Goal: Navigation & Orientation: Find specific page/section

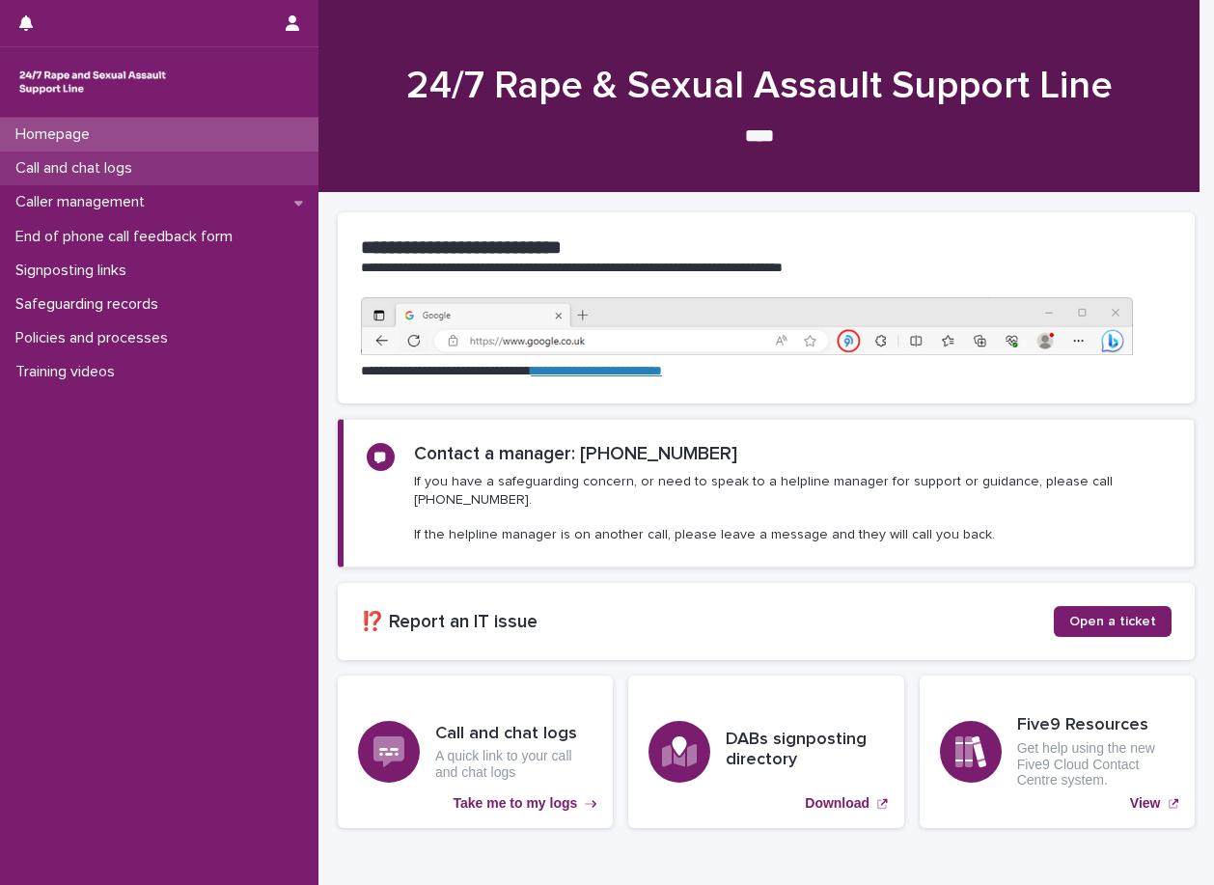
click at [85, 165] on p "Call and chat logs" at bounding box center [78, 168] width 140 height 18
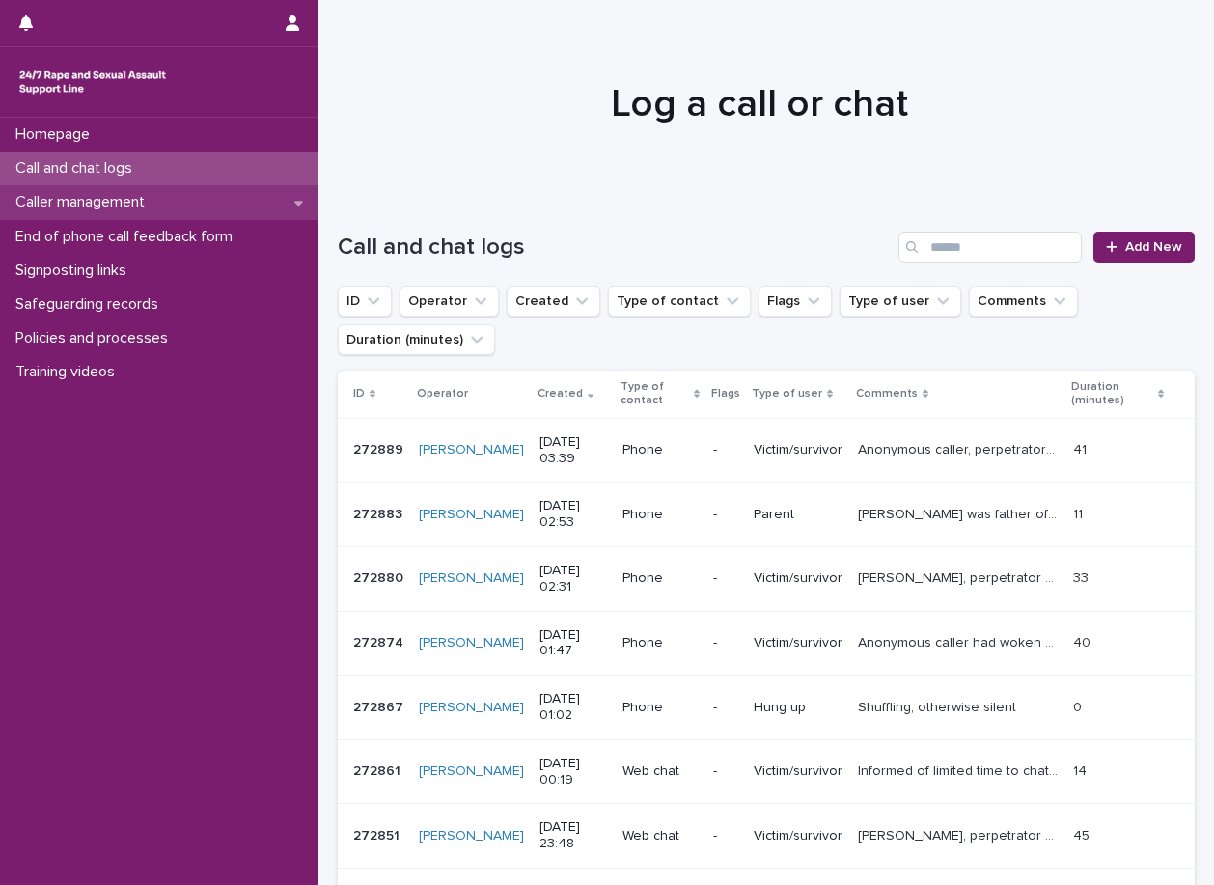
click at [103, 197] on p "Caller management" at bounding box center [84, 202] width 152 height 18
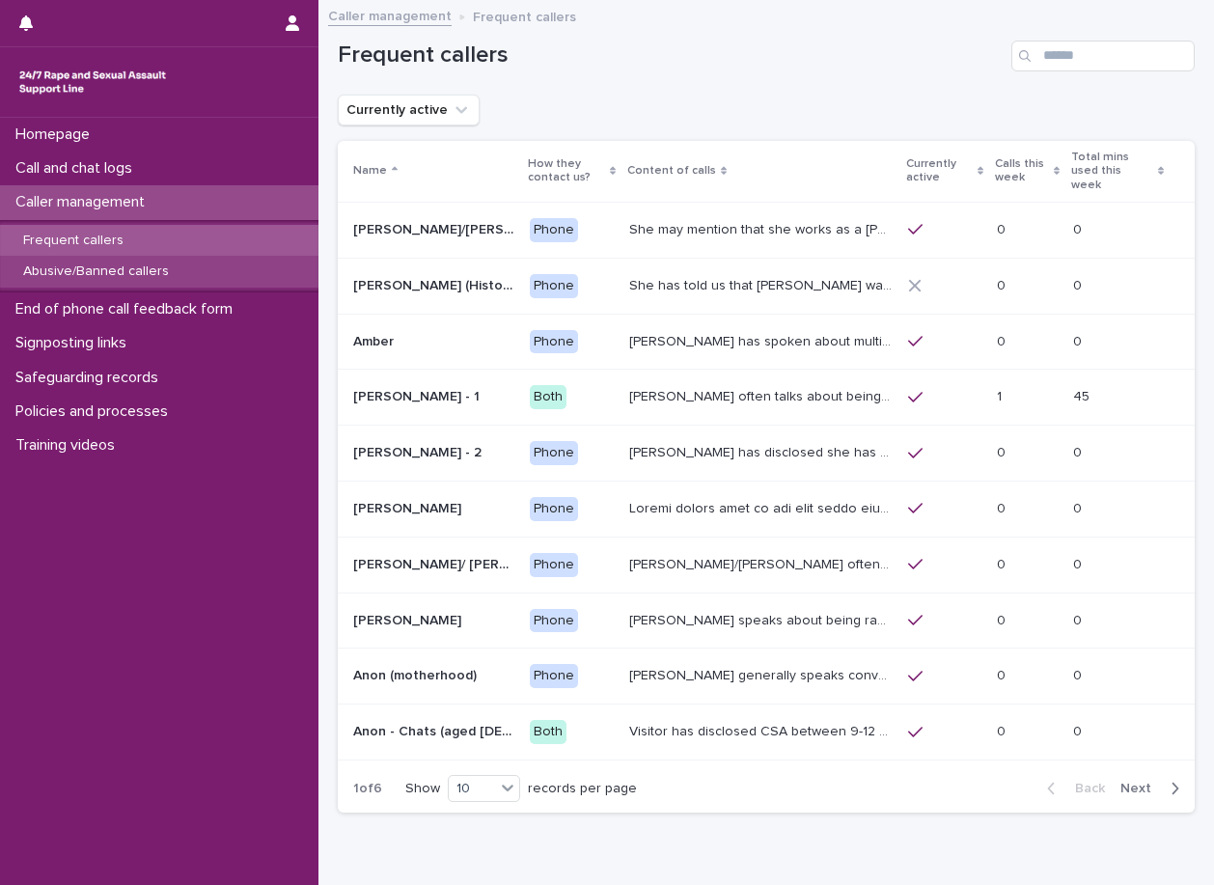
click at [142, 270] on p "Abusive/Banned callers" at bounding box center [96, 271] width 177 height 16
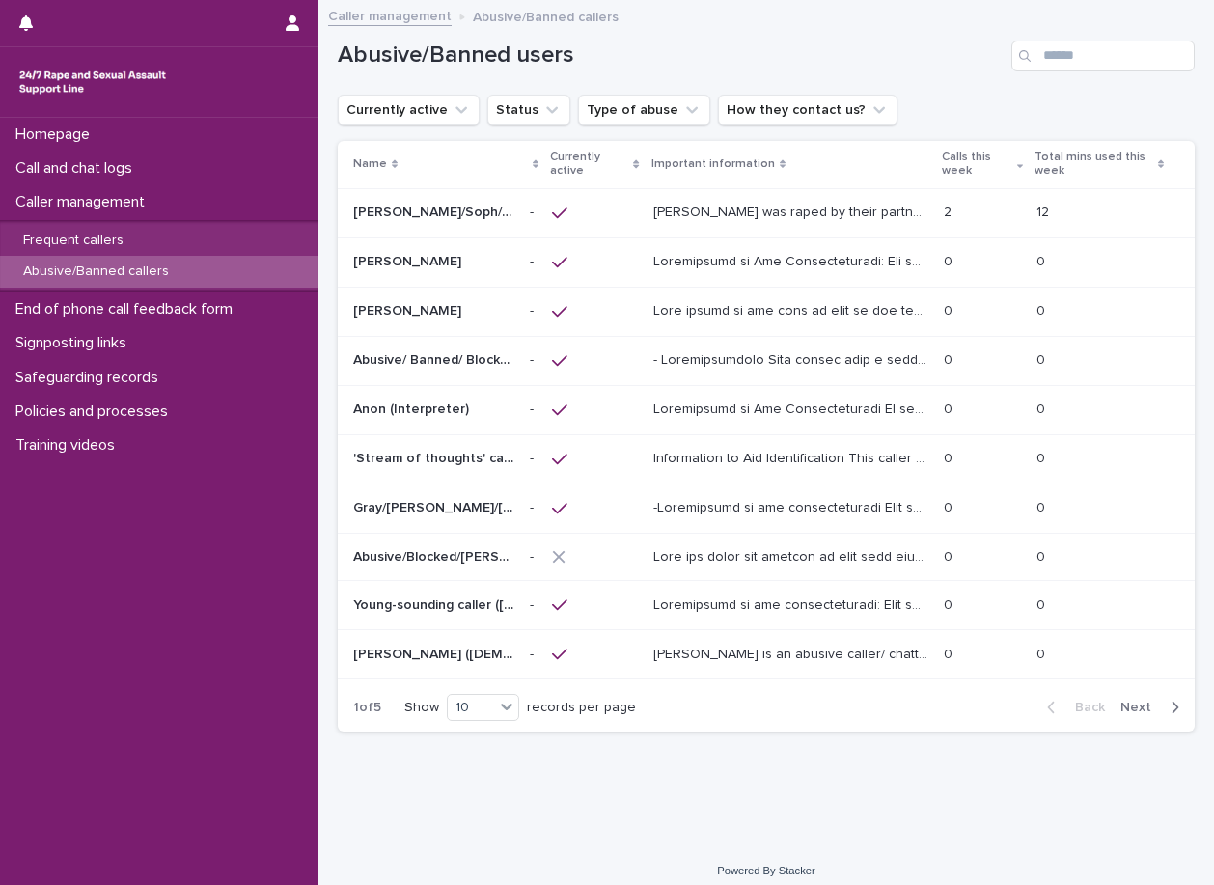
click at [428, 214] on p "Alice/Soph/Alexis/Danni/Scarlet/Katy - Banned/Webchatter" at bounding box center [435, 211] width 165 height 20
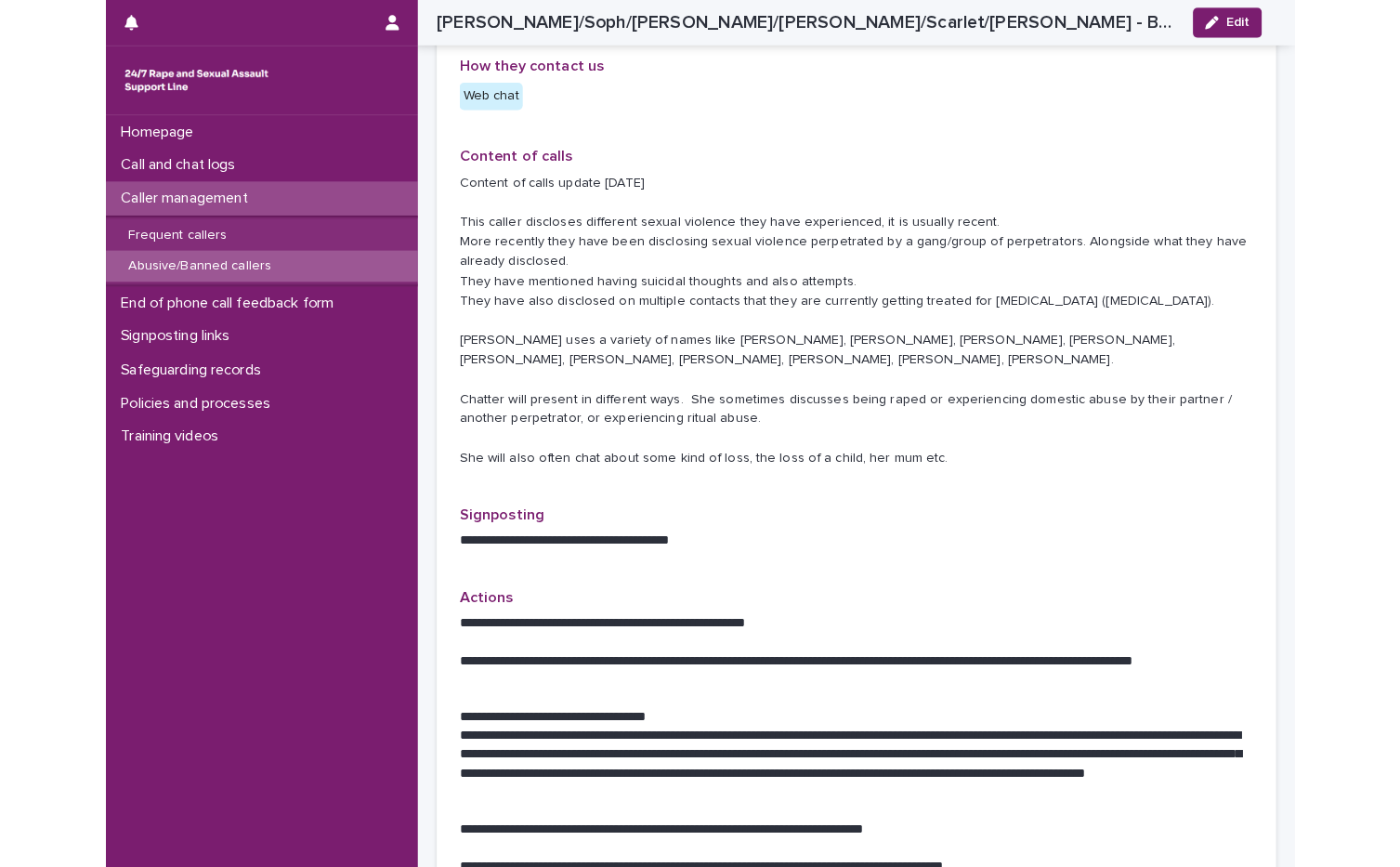
scroll to position [1116, 0]
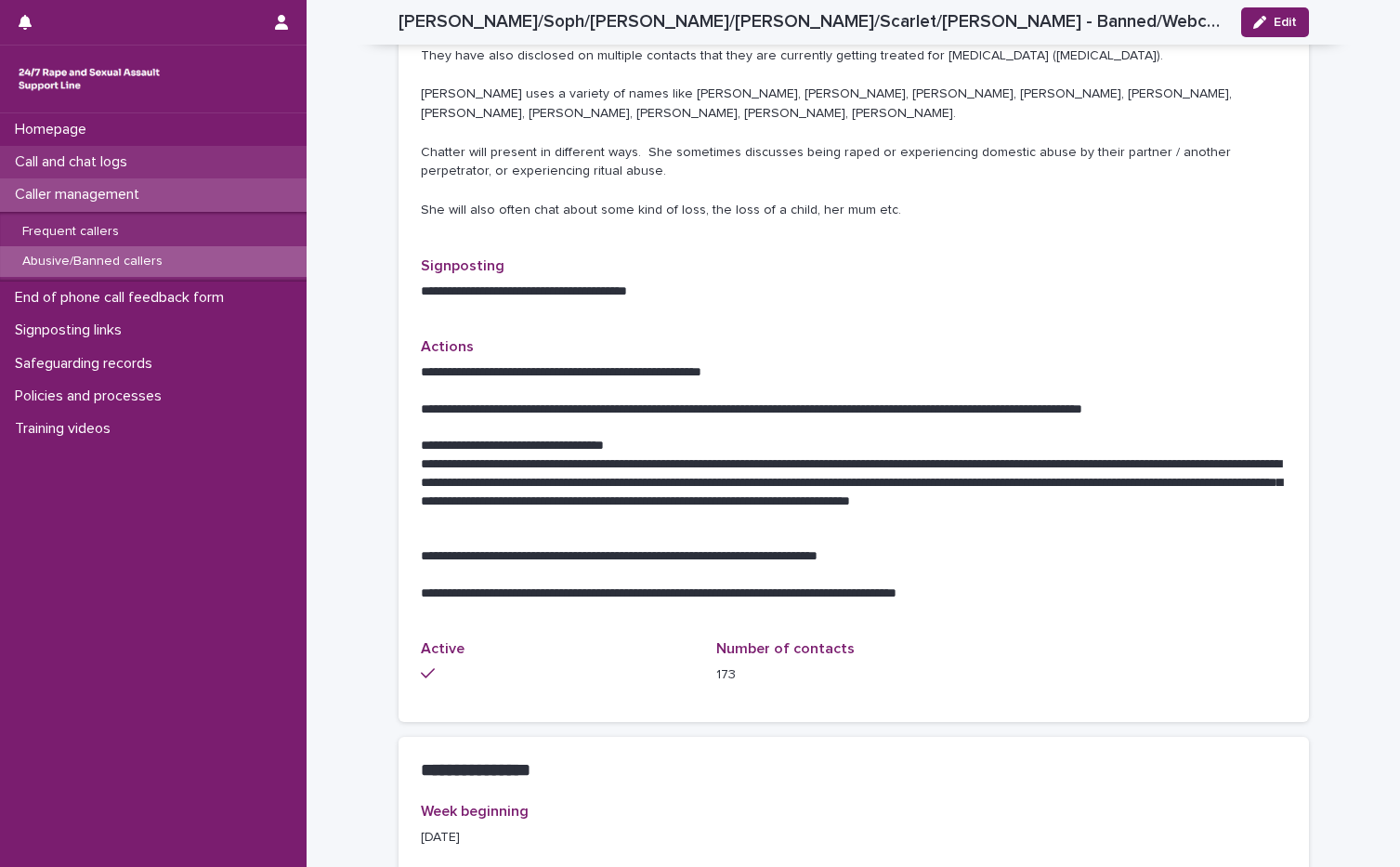
click at [113, 163] on p "Call and chat logs" at bounding box center [75, 162] width 135 height 17
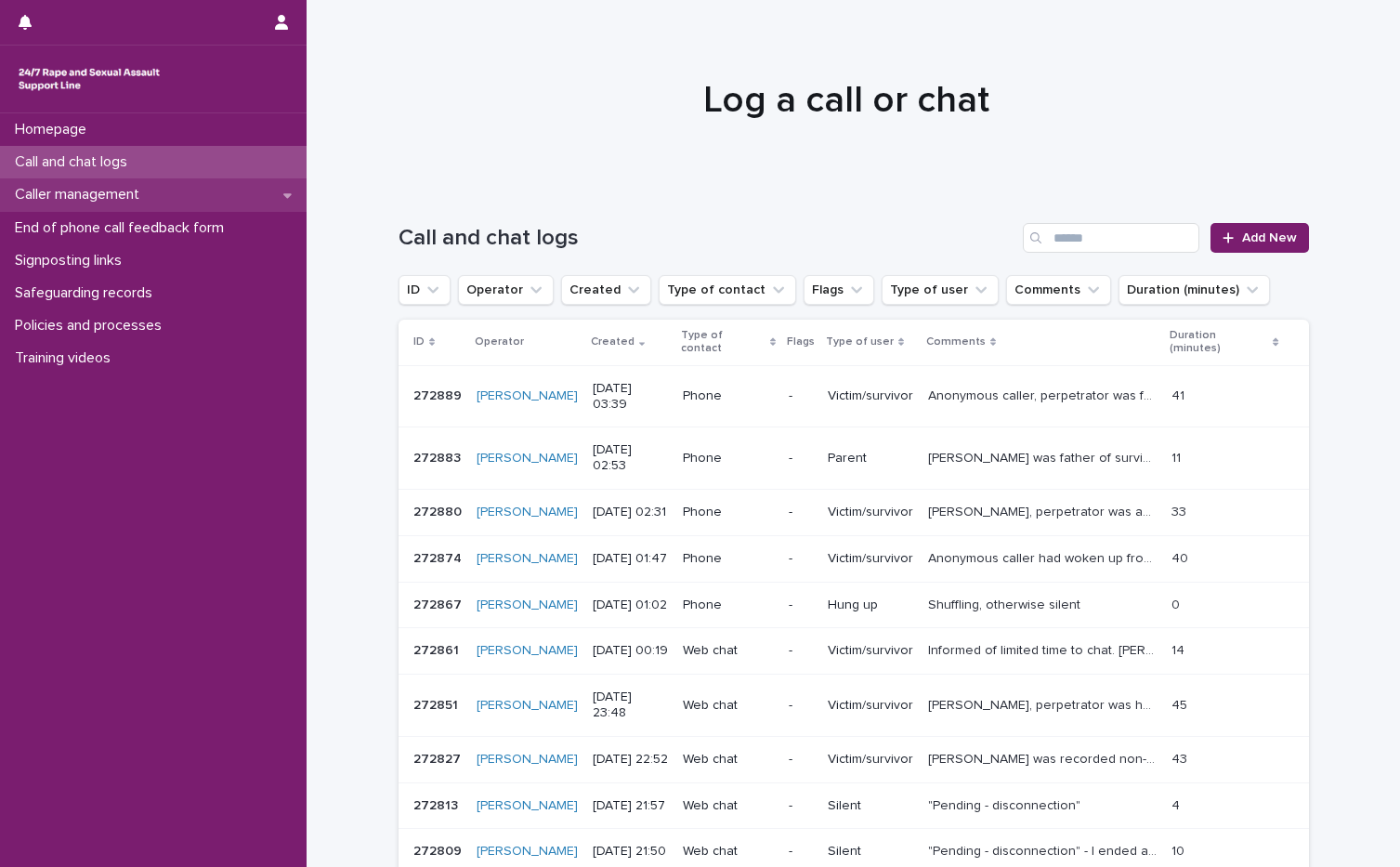
click at [172, 186] on div "Caller management" at bounding box center [153, 195] width 306 height 33
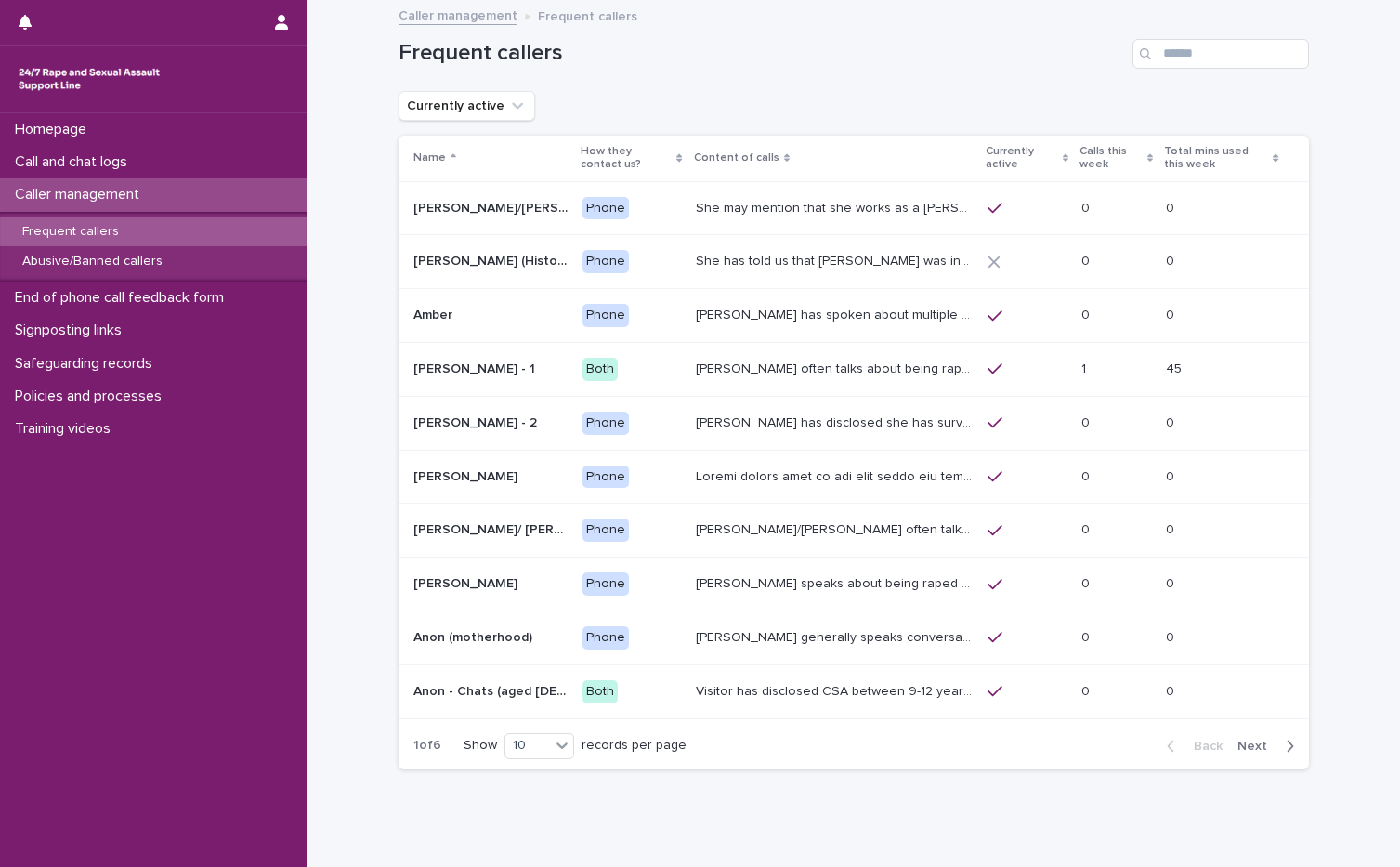
click at [1079, 163] on p "Calls this week" at bounding box center [1111, 159] width 64 height 35
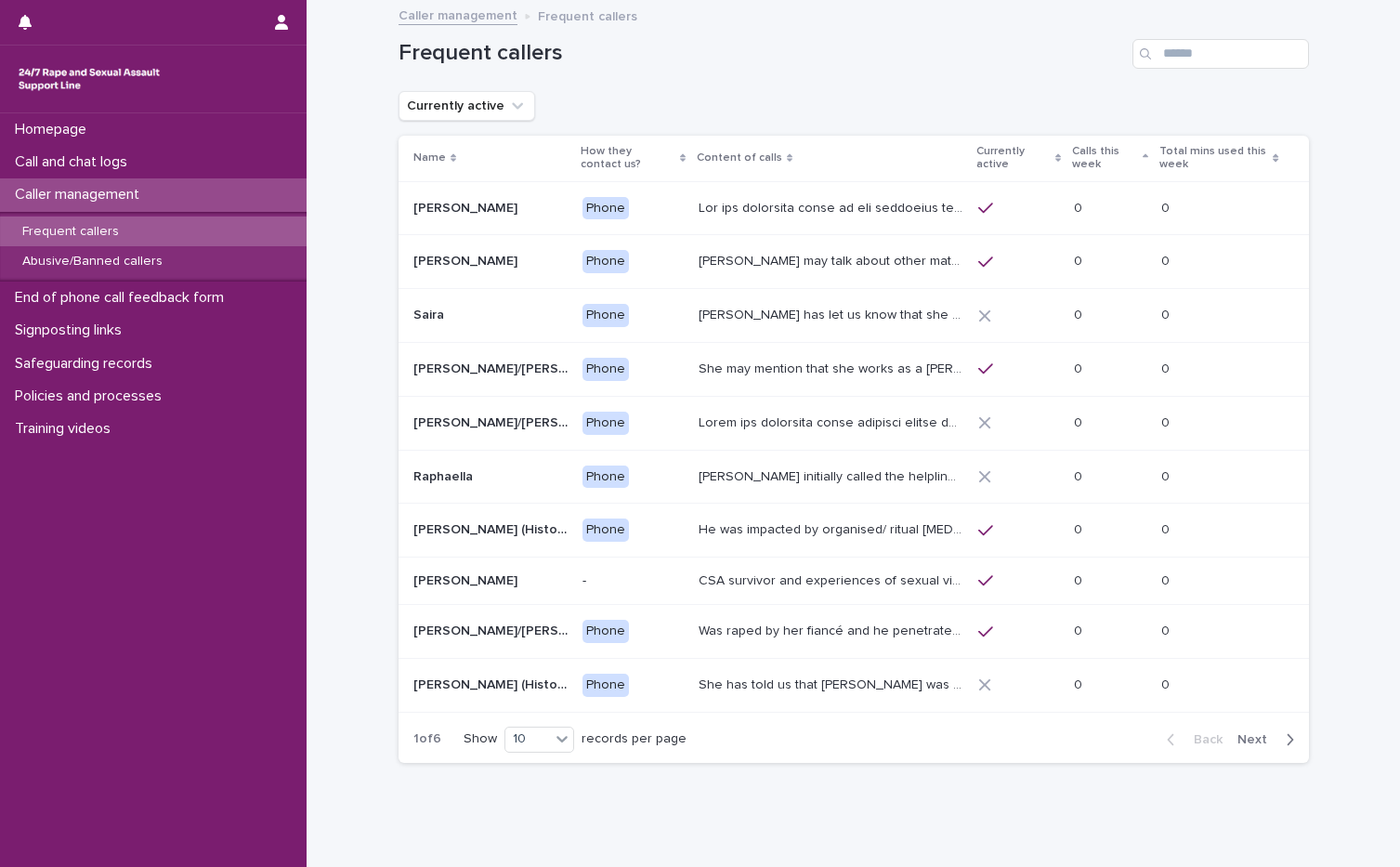
click at [1123, 165] on p "Calls this week" at bounding box center [1105, 159] width 66 height 35
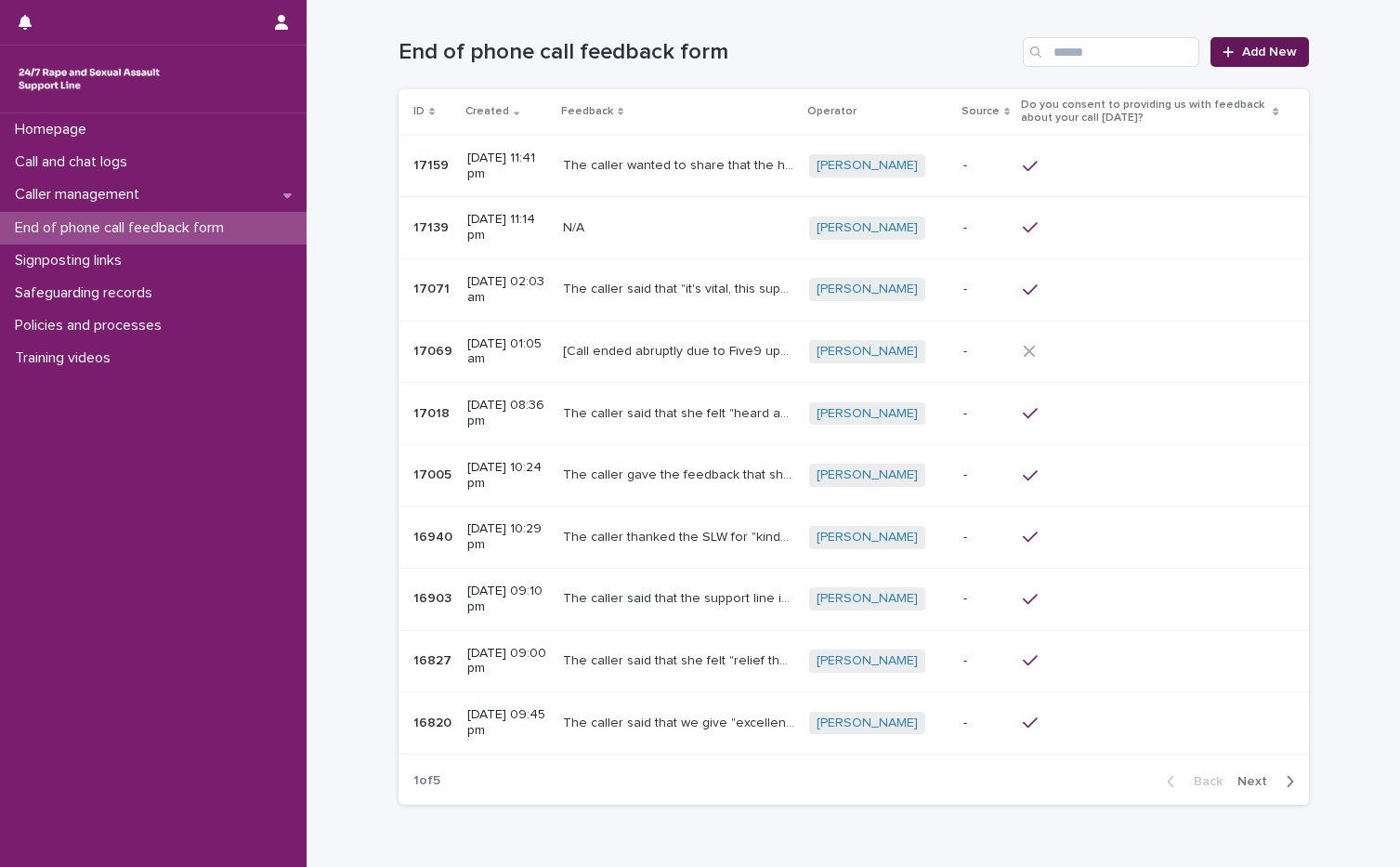
click at [1258, 43] on link "Add New" at bounding box center [1258, 52] width 97 height 30
